Goal: Task Accomplishment & Management: Use online tool/utility

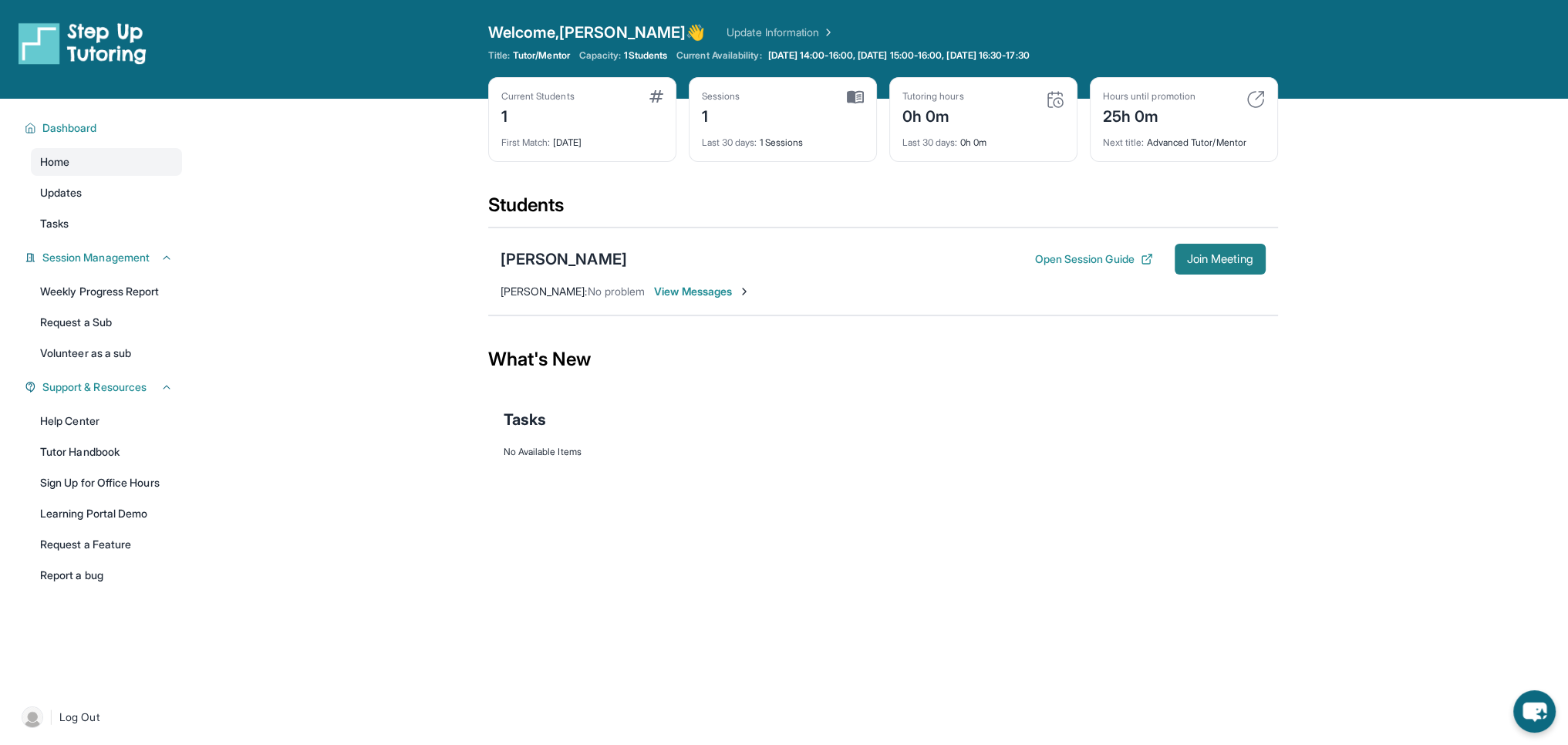
click at [1206, 255] on span "Join Meeting" at bounding box center [1220, 258] width 67 height 9
click at [1212, 257] on span "Join Meeting" at bounding box center [1220, 258] width 67 height 9
click at [1243, 267] on button "Join Meeting" at bounding box center [1220, 259] width 91 height 31
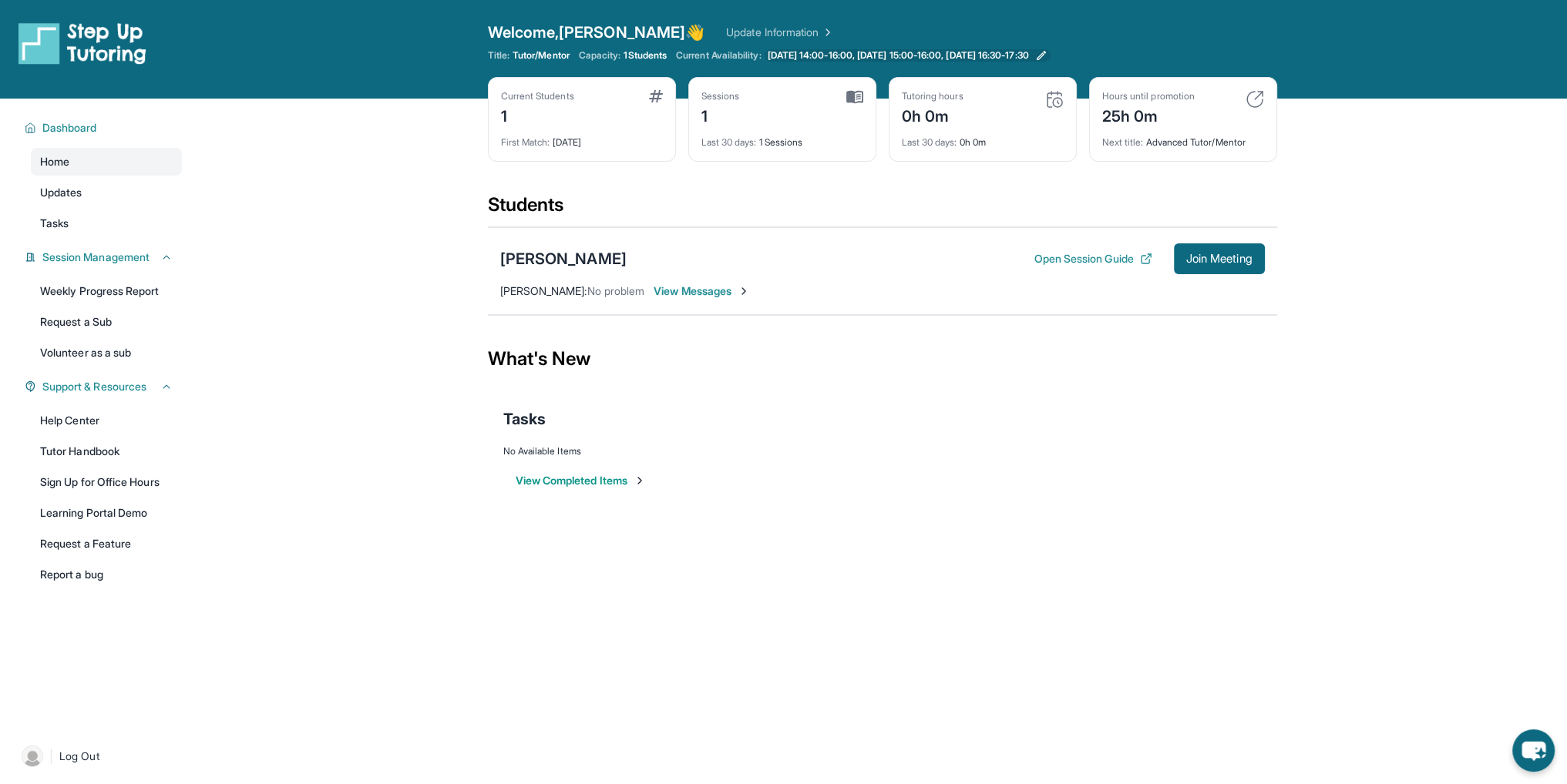
click at [948, 56] on span "[DATE] 14:00-16:00, [DATE] 15:00-16:00, [DATE] 16:30-17:30" at bounding box center [898, 55] width 261 height 13
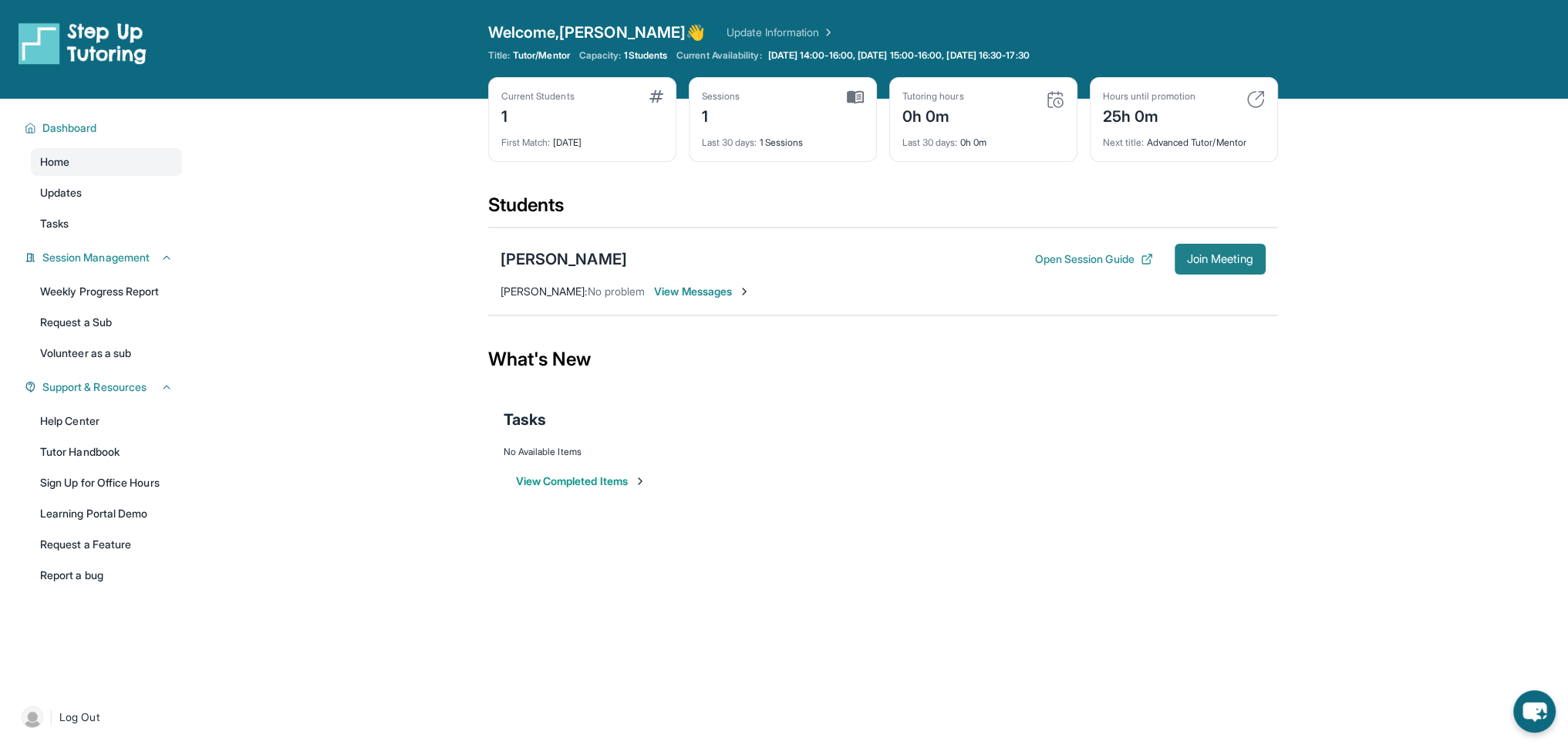
click at [1237, 257] on span "Join Meeting" at bounding box center [1220, 258] width 67 height 9
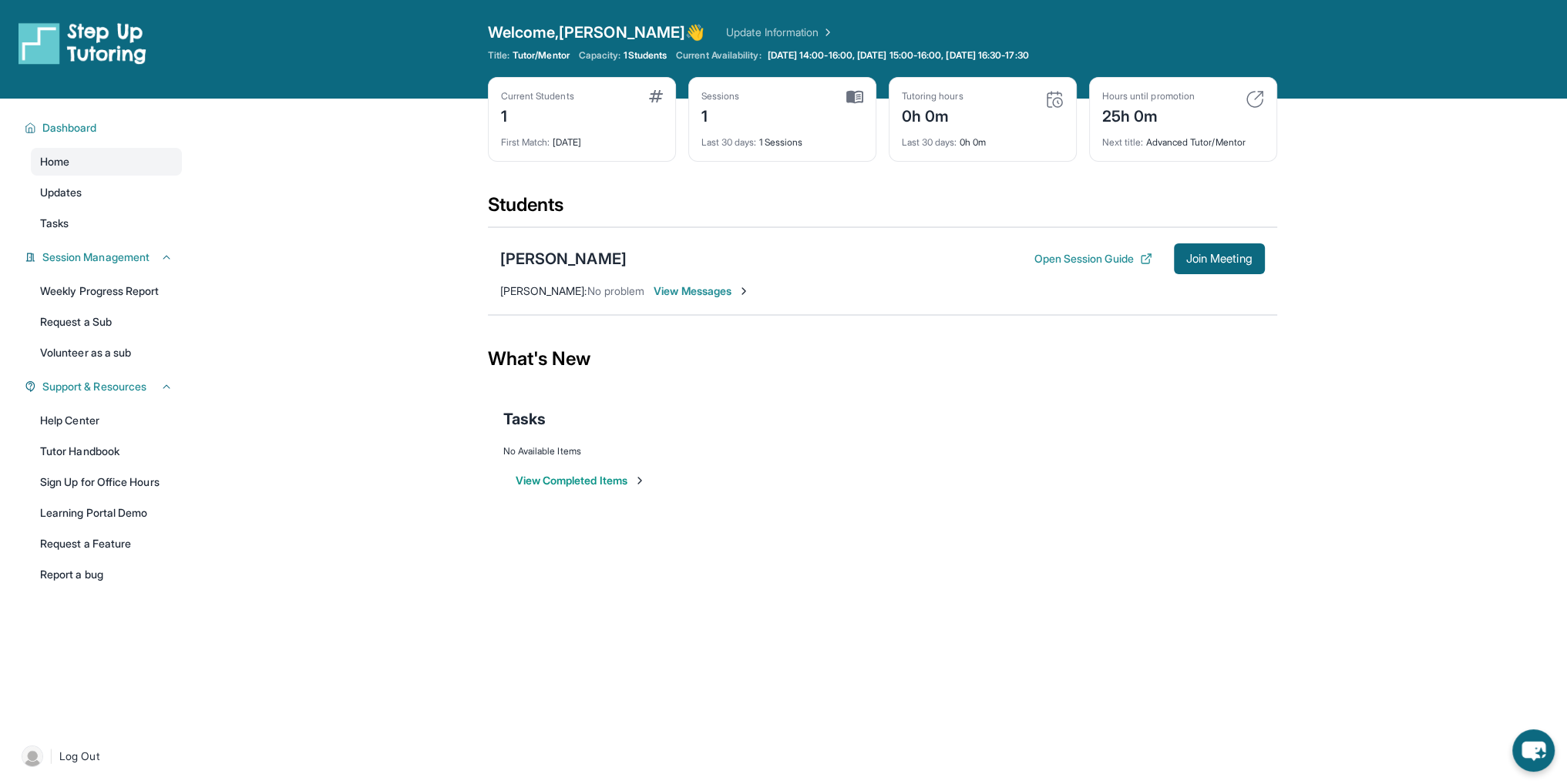
click at [728, 284] on span "View Messages" at bounding box center [701, 291] width 96 height 16
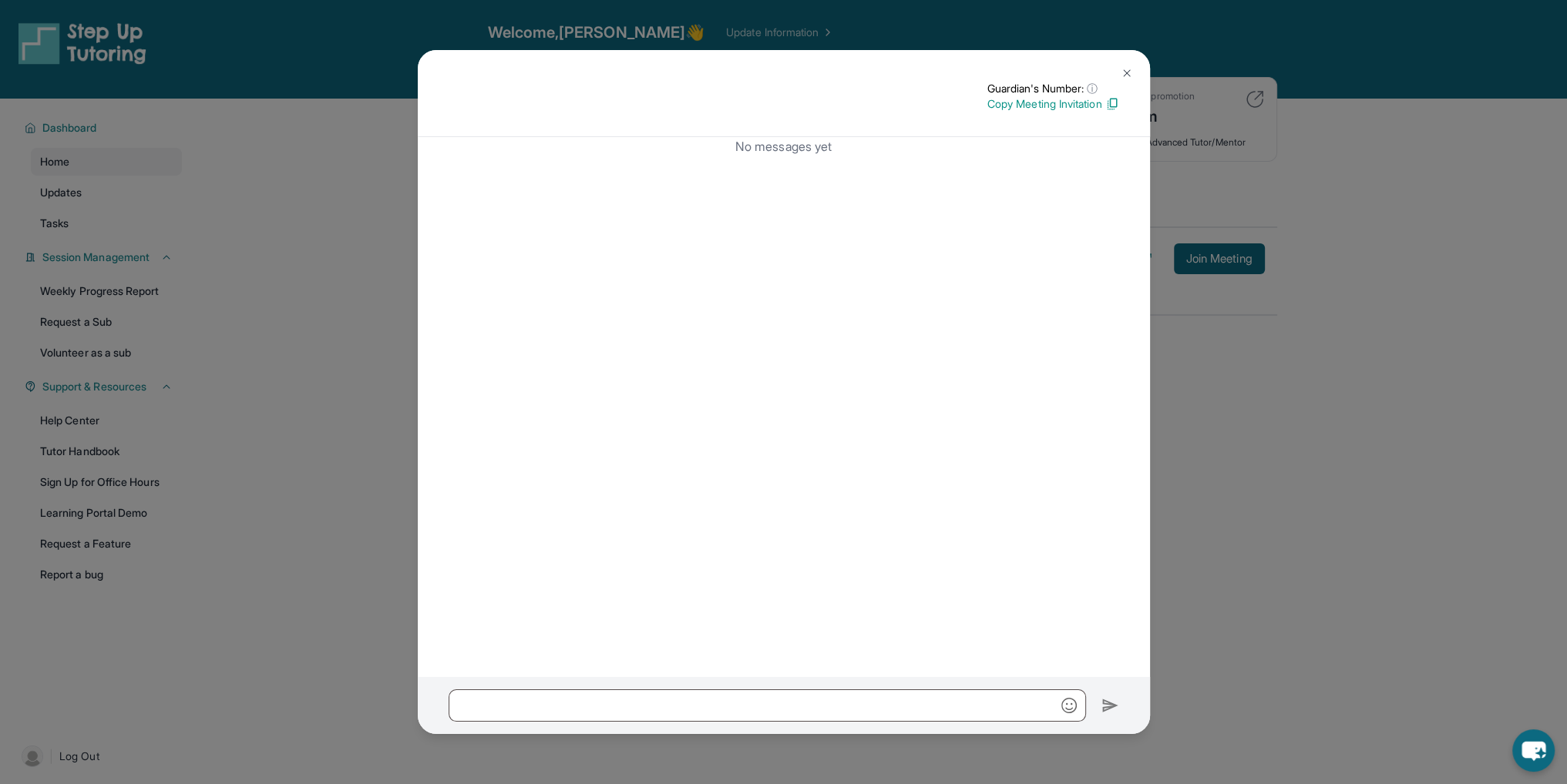
click at [1124, 65] on button at bounding box center [1127, 73] width 31 height 31
